Goal: Task Accomplishment & Management: Manage account settings

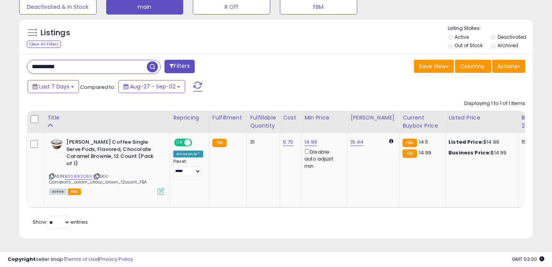
scroll to position [0, 96]
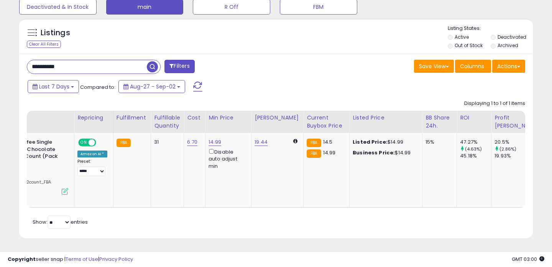
click at [201, 89] on button at bounding box center [197, 86] width 19 height 15
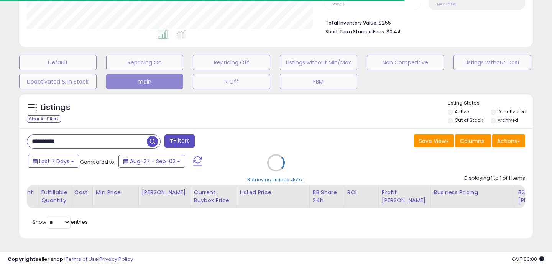
scroll to position [262, 0]
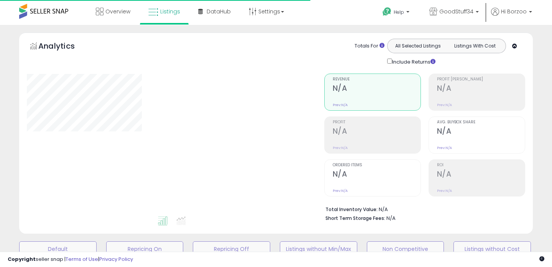
type input "**********"
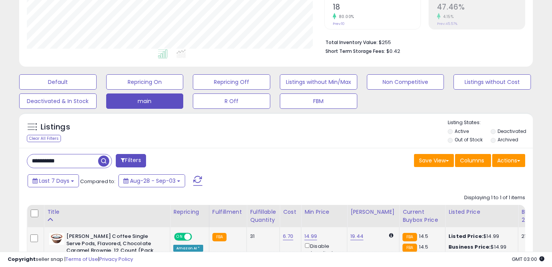
scroll to position [157, 0]
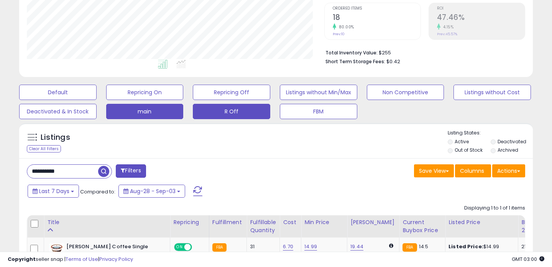
click at [232, 115] on button "R Off" at bounding box center [231, 111] width 77 height 15
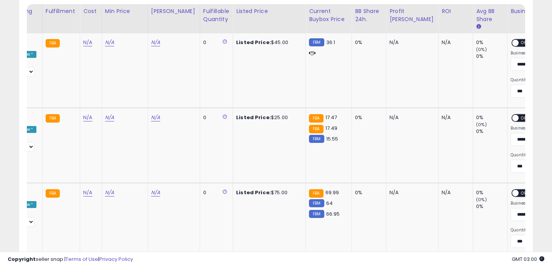
scroll to position [0, 177]
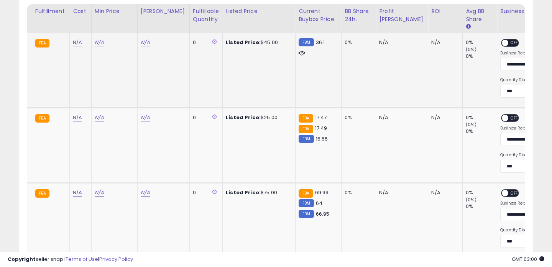
click at [508, 44] on span "OFF" at bounding box center [514, 43] width 12 height 7
click at [508, 117] on span "OFF" at bounding box center [514, 118] width 12 height 7
click at [508, 195] on span "OFF" at bounding box center [514, 193] width 12 height 7
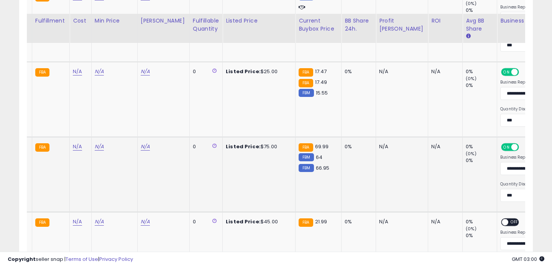
scroll to position [508, 0]
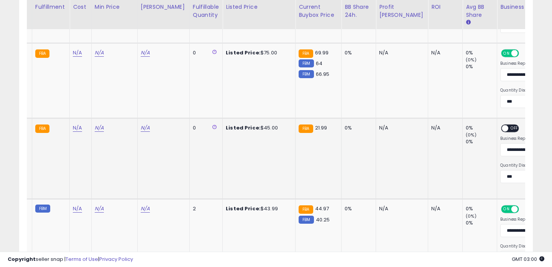
click at [508, 130] on span "OFF" at bounding box center [514, 128] width 12 height 7
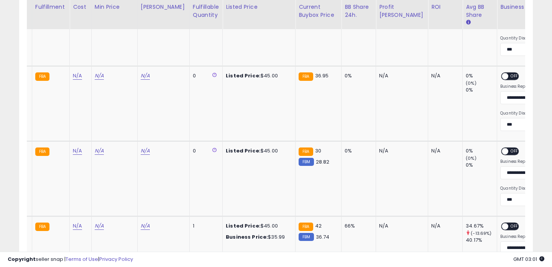
scroll to position [747, 0]
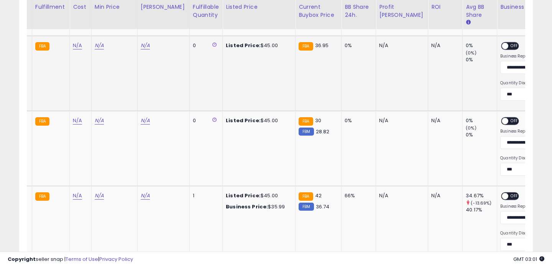
click at [508, 48] on span "OFF" at bounding box center [514, 46] width 12 height 7
click at [508, 118] on span "OFF" at bounding box center [514, 121] width 12 height 7
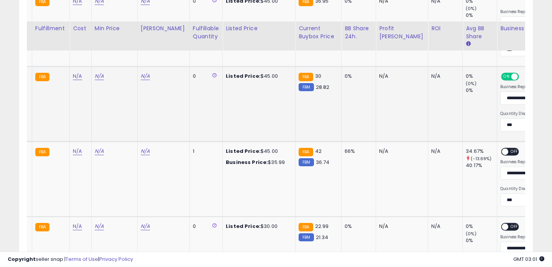
scroll to position [816, 0]
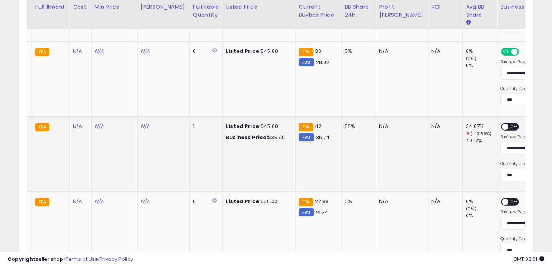
click at [500, 133] on div "ON OFF" at bounding box center [513, 128] width 26 height 10
click at [508, 130] on span "OFF" at bounding box center [514, 127] width 12 height 7
click at [508, 204] on span "OFF" at bounding box center [514, 202] width 12 height 7
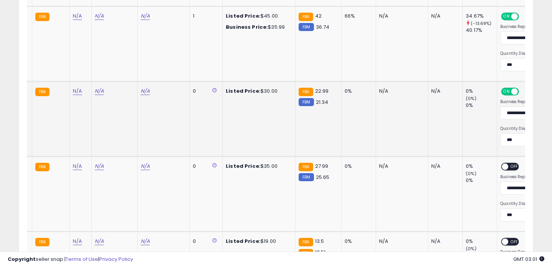
scroll to position [994, 0]
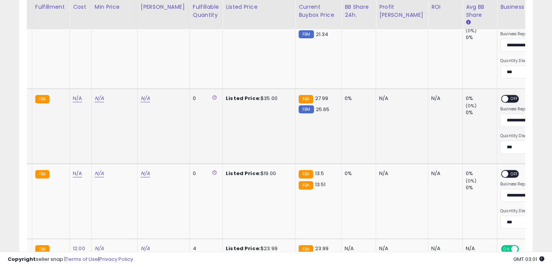
click at [500, 104] on div "ON OFF" at bounding box center [513, 100] width 26 height 10
click at [508, 99] on span "OFF" at bounding box center [514, 99] width 12 height 7
click at [508, 171] on span "OFF" at bounding box center [514, 174] width 12 height 7
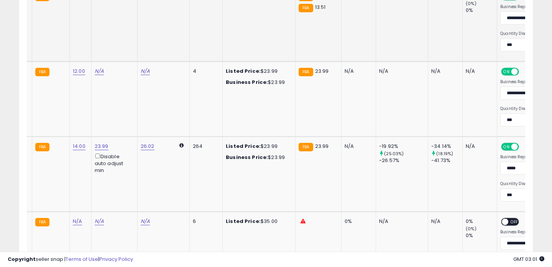
scroll to position [1187, 0]
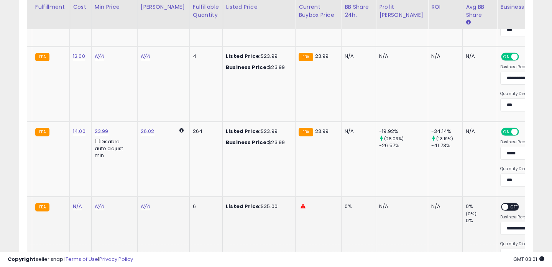
click at [500, 213] on div "ON OFF" at bounding box center [513, 208] width 26 height 10
click at [501, 211] on div "ON OFF" at bounding box center [510, 207] width 18 height 8
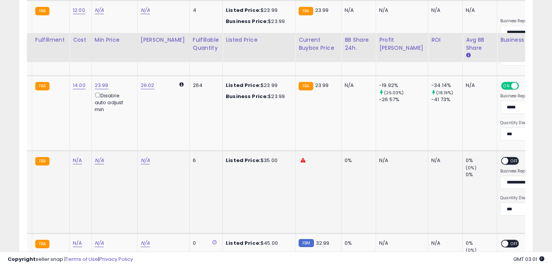
scroll to position [0, 0]
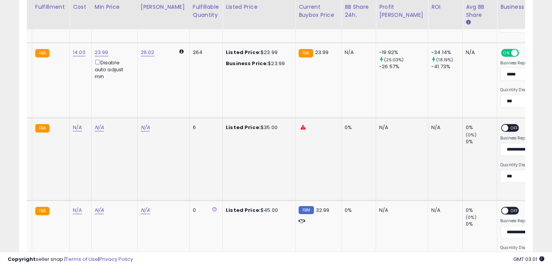
click at [508, 128] on span "OFF" at bounding box center [514, 128] width 12 height 7
click at [508, 208] on span "OFF" at bounding box center [514, 211] width 12 height 7
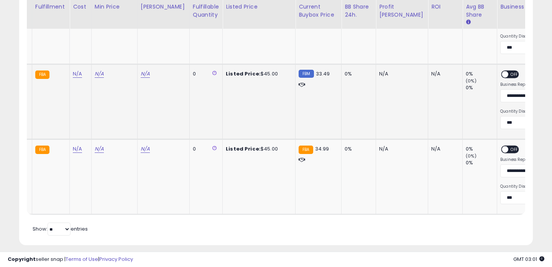
click at [508, 71] on span "OFF" at bounding box center [514, 74] width 12 height 7
click at [508, 146] on span "OFF" at bounding box center [514, 149] width 12 height 7
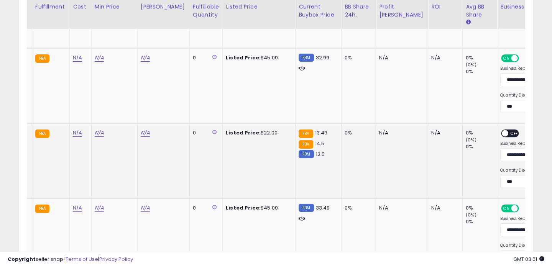
click at [508, 130] on span "OFF" at bounding box center [514, 133] width 12 height 7
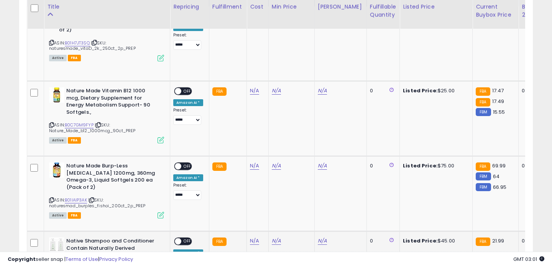
click at [105, 187] on div "ASIN: B01IAIP3AK | SKU: naturesmad_burples_fishoi_200ct_2p_PREP Active FBA" at bounding box center [106, 190] width 115 height 55
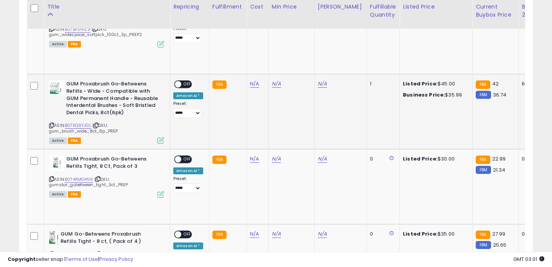
click at [247, 85] on td "N/A" at bounding box center [258, 111] width 22 height 75
click at [250, 85] on link "N/A" at bounding box center [254, 84] width 9 height 8
type input "**"
click button "submit" at bounding box center [276, 65] width 13 height 12
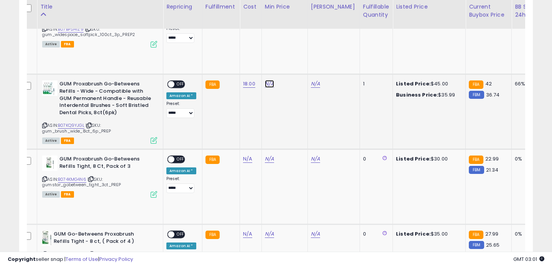
click at [271, 86] on link "N/A" at bounding box center [269, 84] width 9 height 8
type input "*****"
click button "submit" at bounding box center [291, 58] width 13 height 12
click at [184, 85] on span "OFF" at bounding box center [180, 84] width 12 height 7
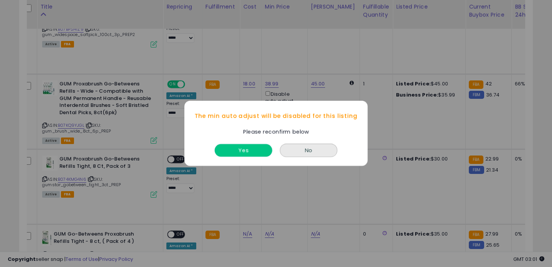
click at [247, 154] on button "Yes" at bounding box center [244, 151] width 58 height 13
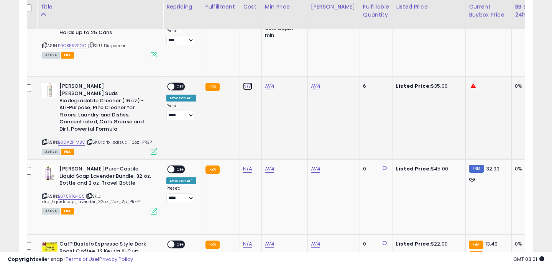
click at [245, 89] on link "N/A" at bounding box center [247, 86] width 9 height 8
type input "**"
click button "submit" at bounding box center [269, 68] width 13 height 12
click at [265, 84] on link "N/A" at bounding box center [269, 86] width 9 height 8
type input "*****"
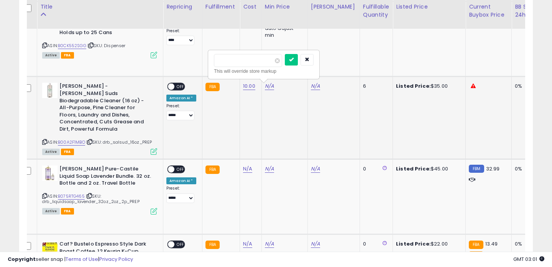
click button "submit" at bounding box center [291, 60] width 13 height 12
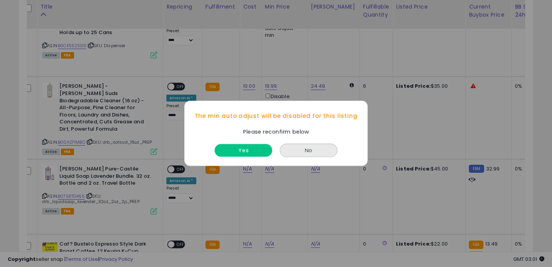
click at [258, 147] on button "Yes" at bounding box center [244, 151] width 58 height 13
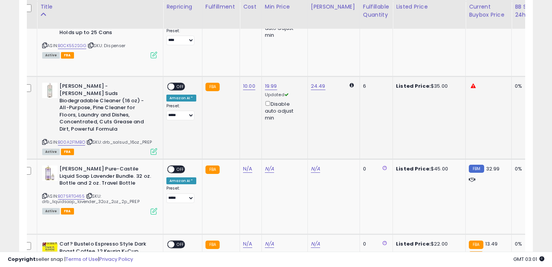
click at [179, 85] on span "OFF" at bounding box center [180, 87] width 12 height 7
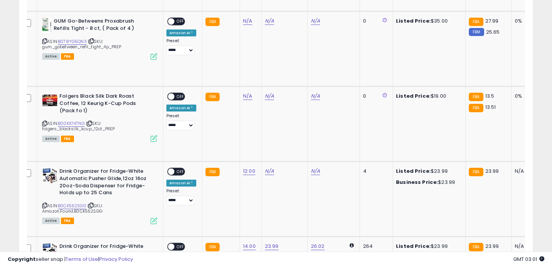
scroll to position [995, 0]
